Goal: Transaction & Acquisition: Book appointment/travel/reservation

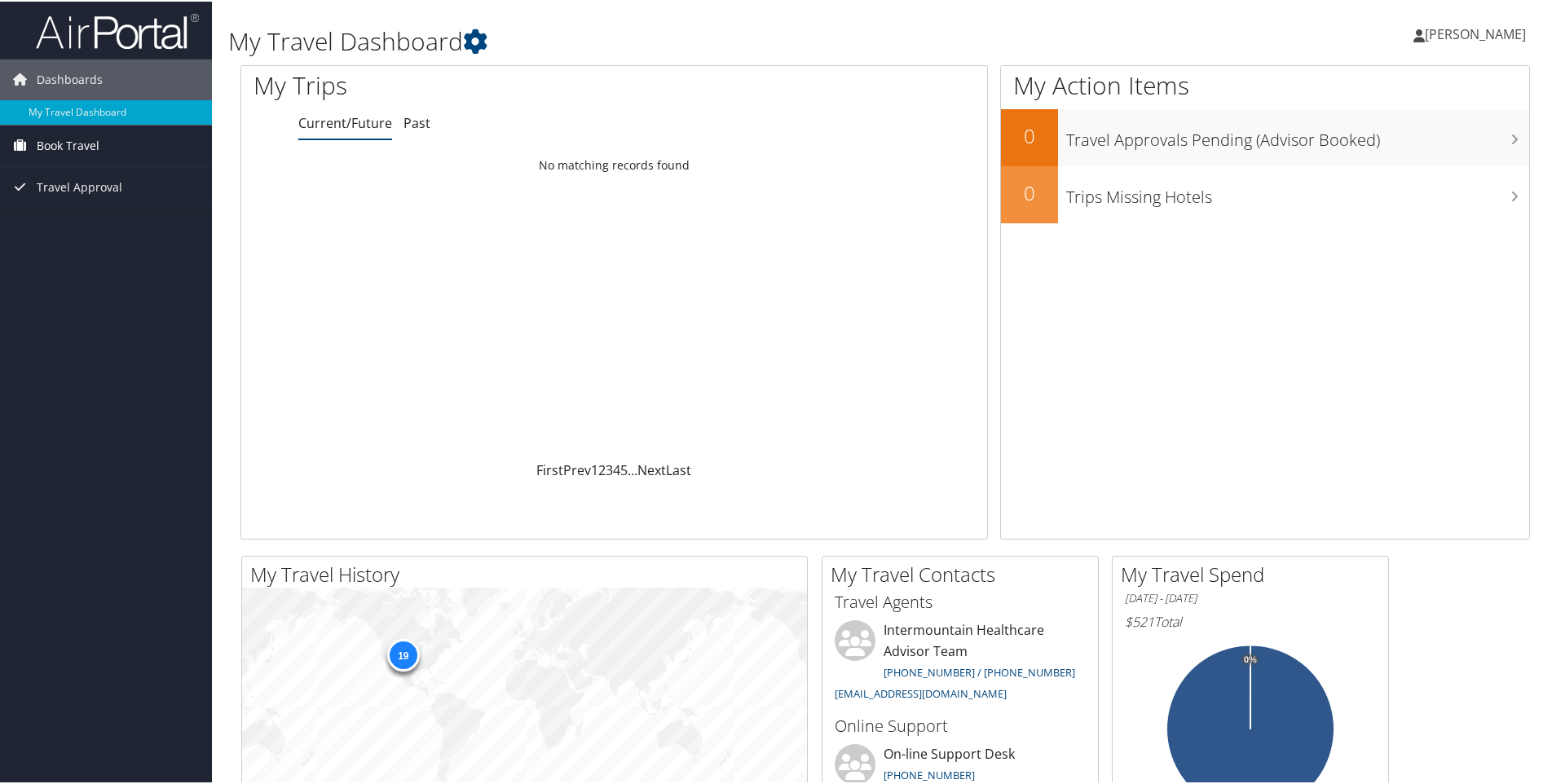
click at [30, 135] on icon at bounding box center [20, 144] width 25 height 25
click at [50, 196] on link "Book/Manage Online Trips" at bounding box center [106, 201] width 212 height 25
click at [105, 200] on link "Book/Manage Online Trips" at bounding box center [106, 201] width 212 height 25
click at [78, 191] on link "Book/Manage Online Trips" at bounding box center [106, 201] width 212 height 25
click at [90, 205] on link "Book/Manage Online Trips" at bounding box center [106, 201] width 212 height 25
